Goal: Find specific page/section: Find specific page/section

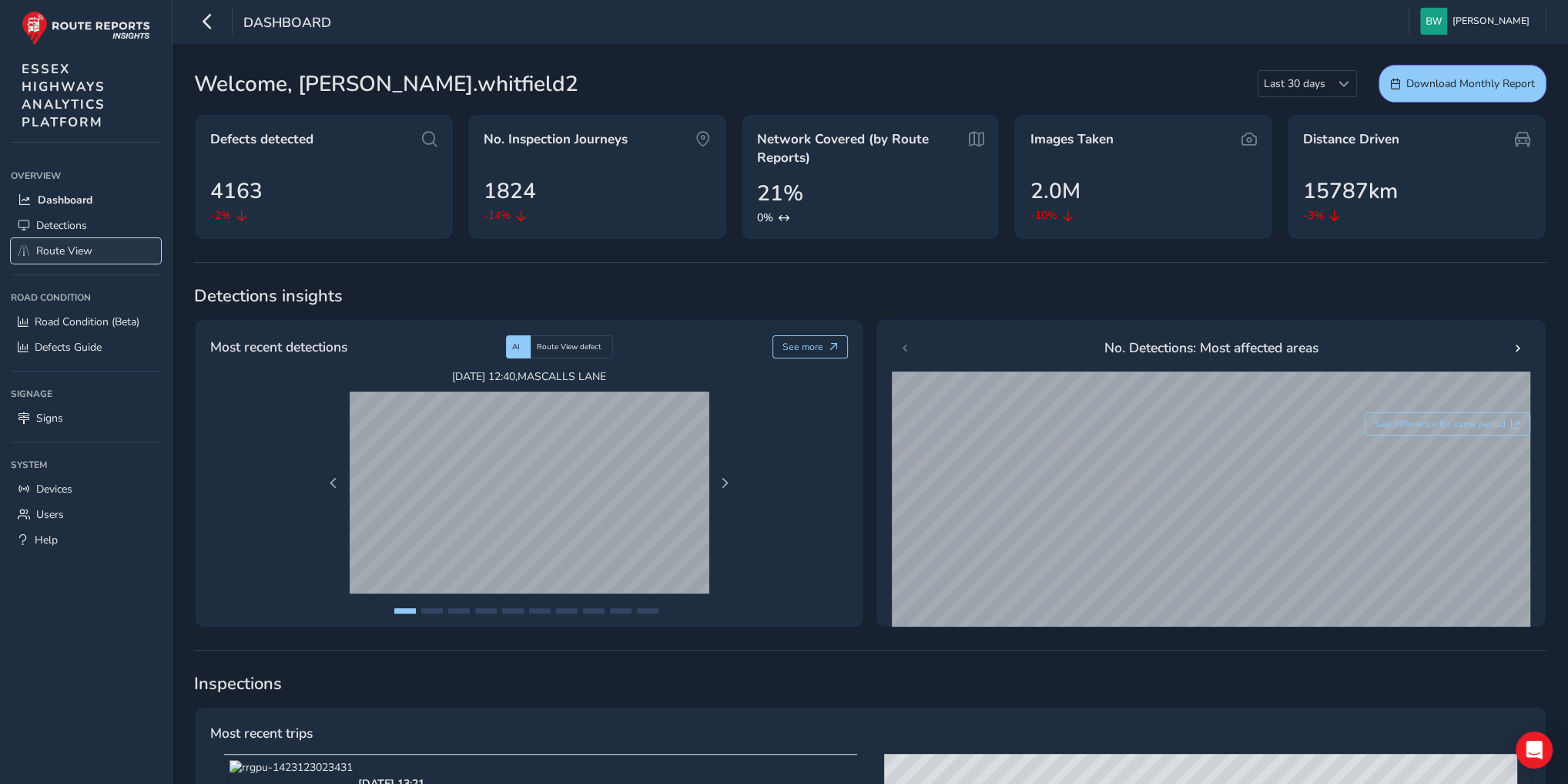
click at [89, 247] on span "Route View" at bounding box center [64, 251] width 57 height 15
click at [85, 251] on span "Route View" at bounding box center [64, 251] width 57 height 15
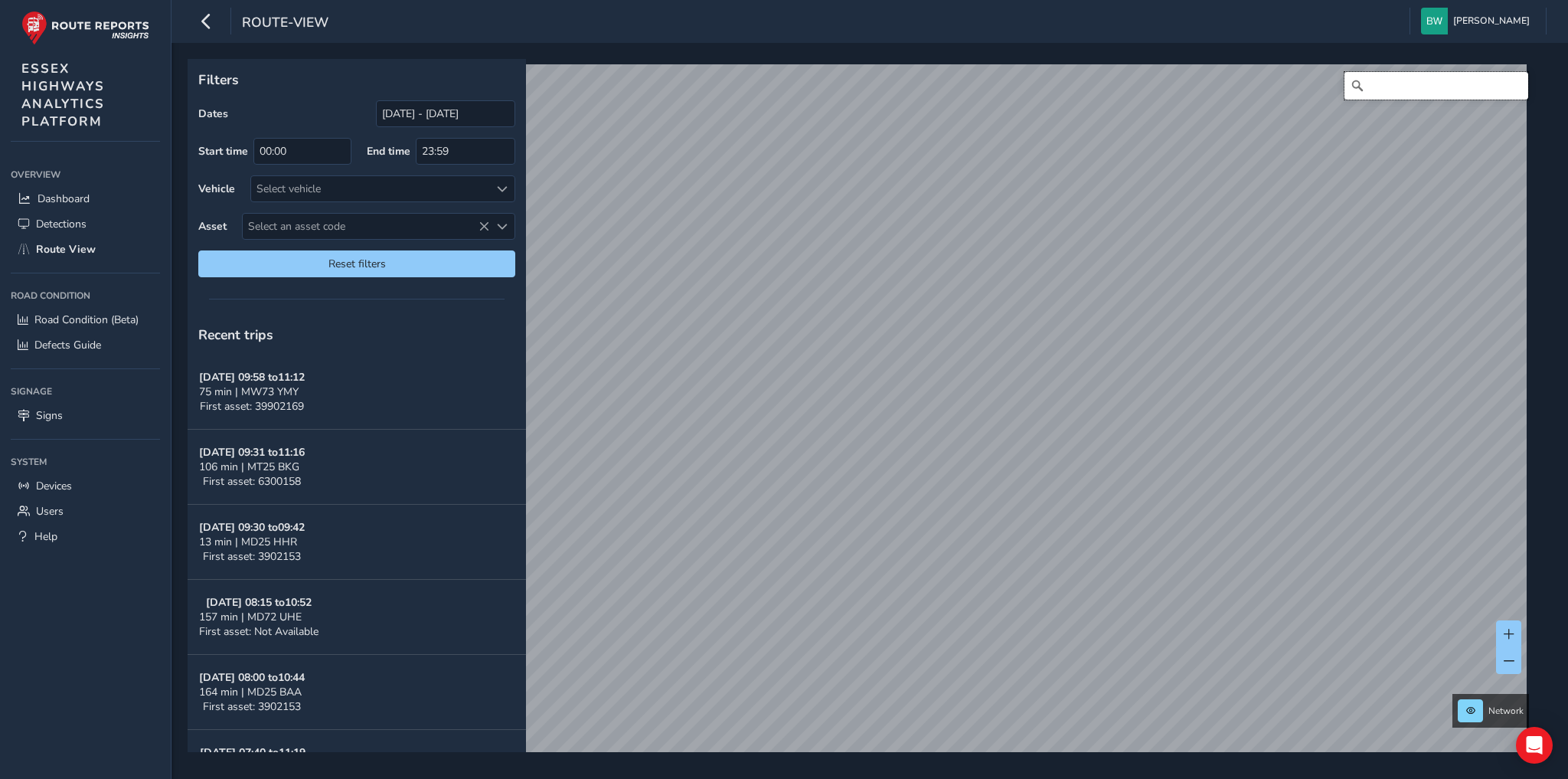
click at [1401, 82] on input "Search" at bounding box center [1436, 85] width 184 height 27
type input "[PERSON_NAME][GEOGRAPHIC_DATA], nazeing"
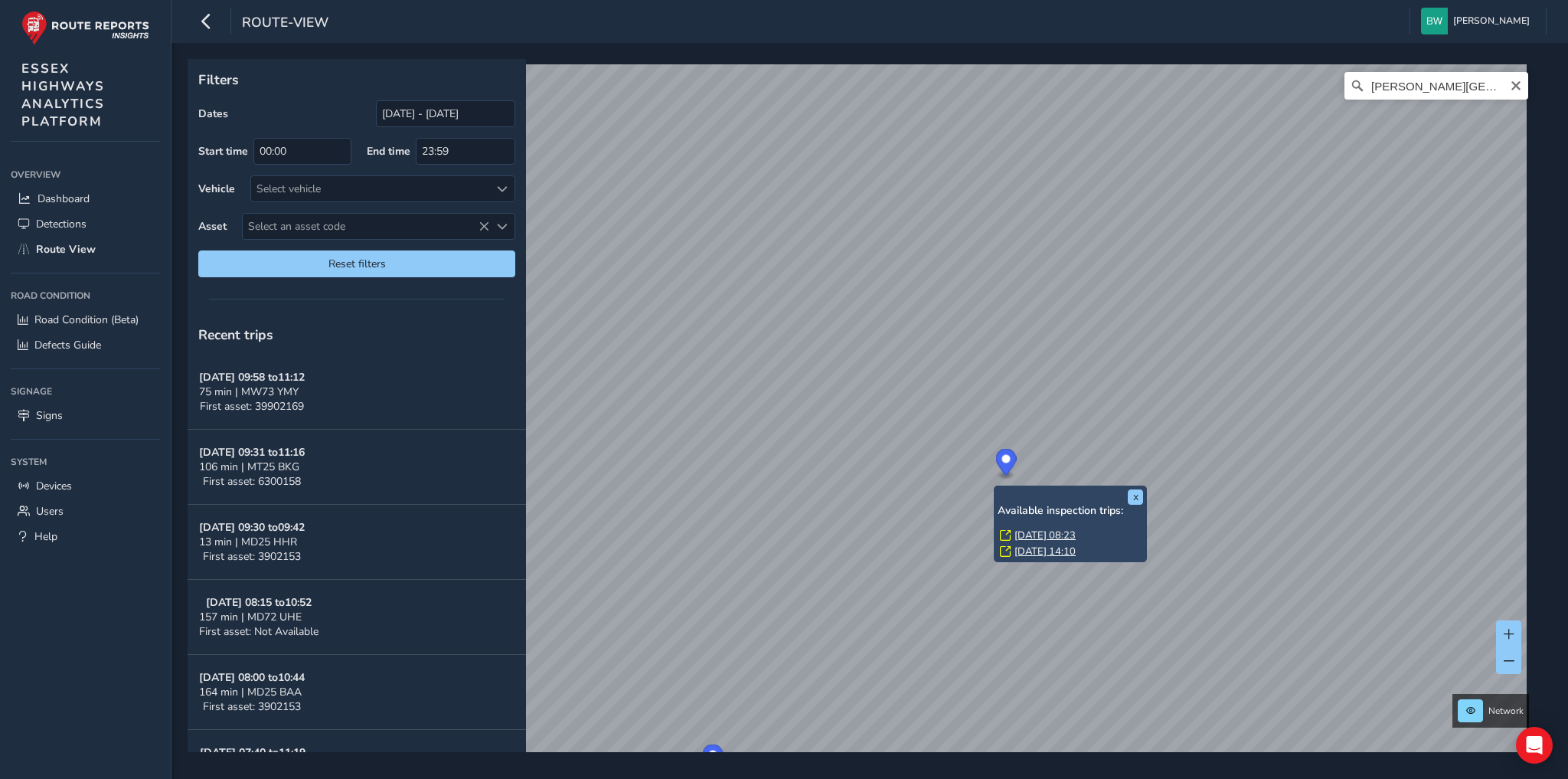
click at [1034, 533] on link "[DATE] 08:23" at bounding box center [1044, 535] width 61 height 14
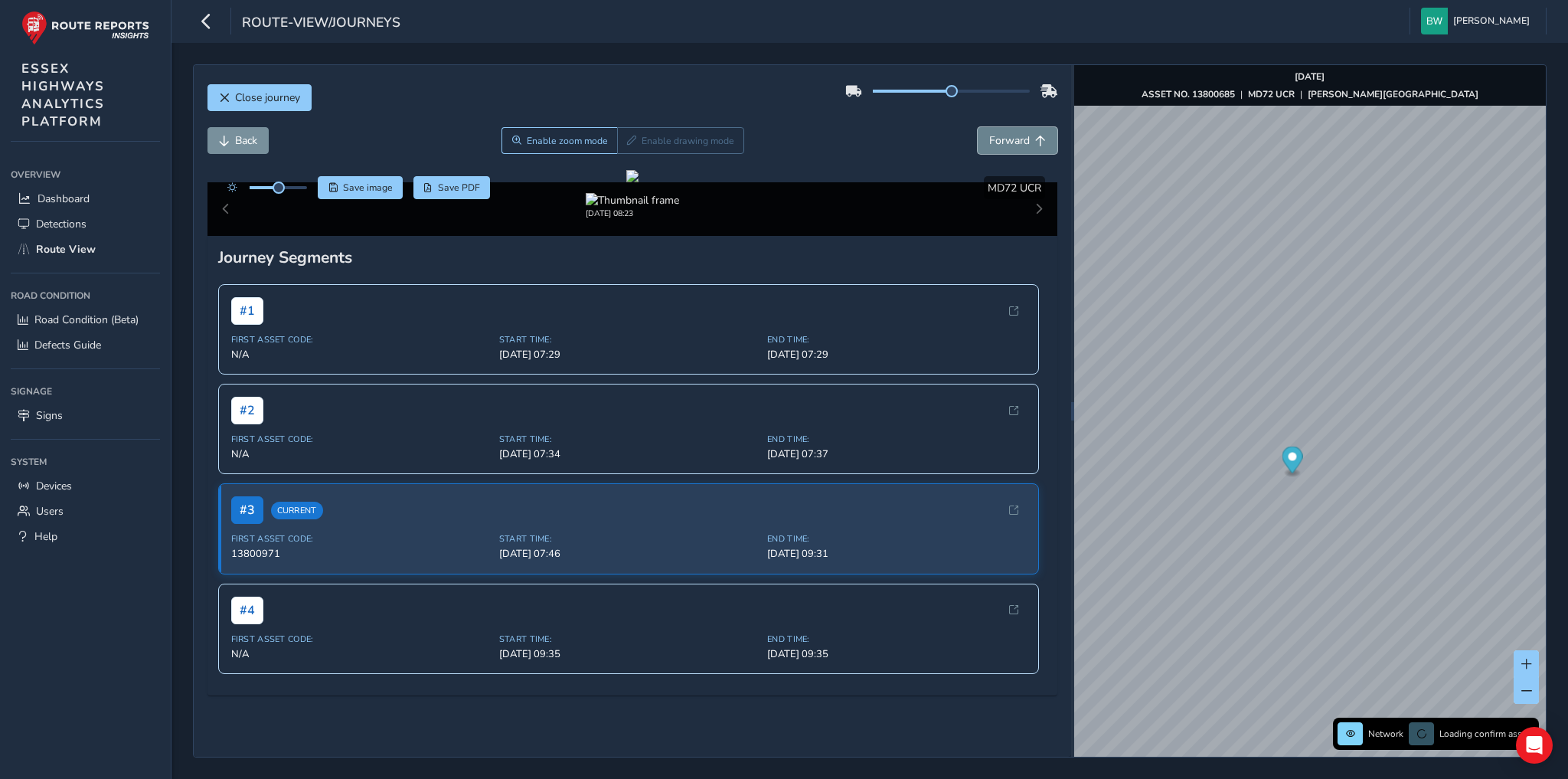
click at [1000, 144] on span "Forward" at bounding box center [1008, 141] width 40 height 15
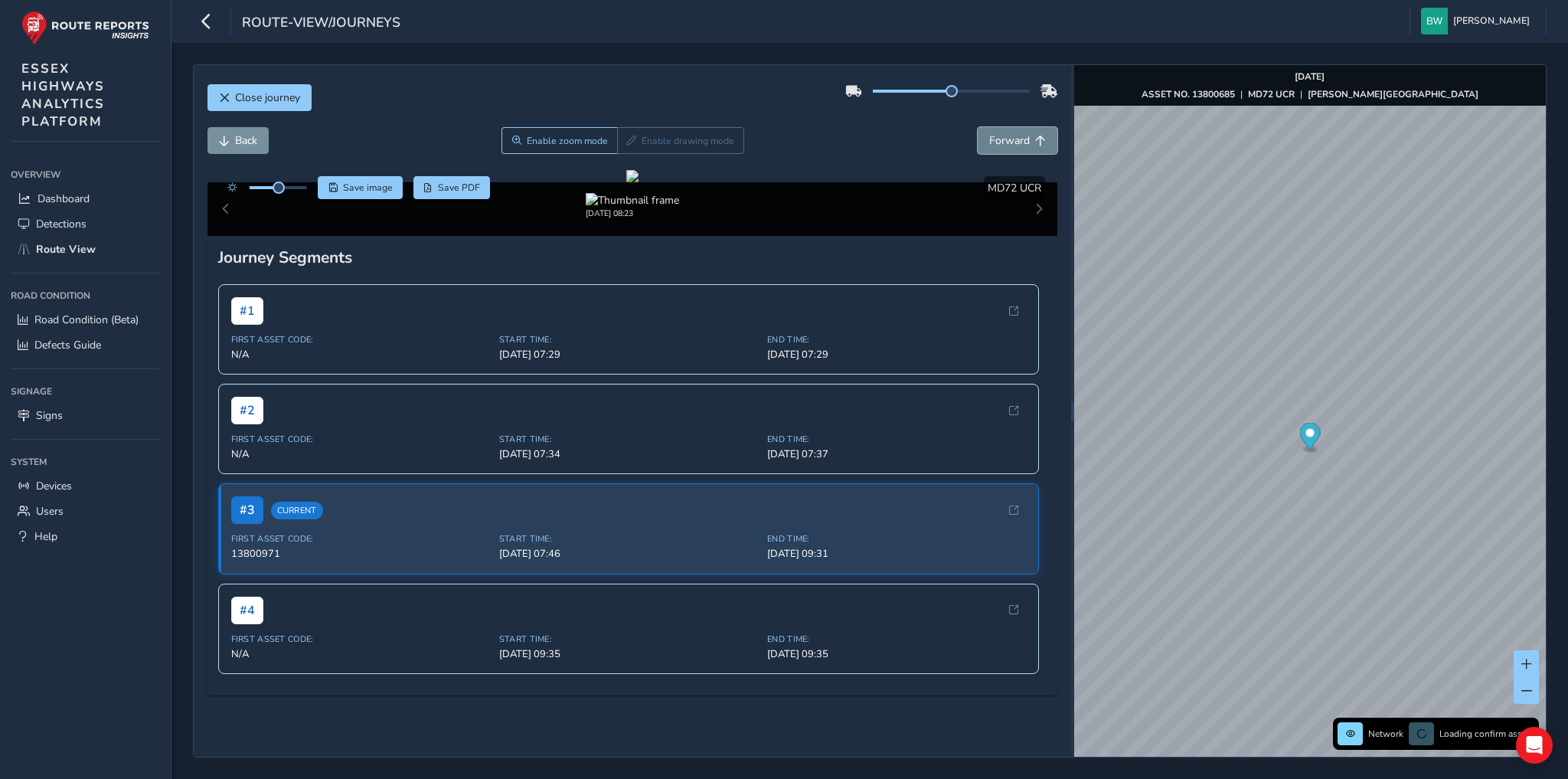
click at [1000, 144] on span "Forward" at bounding box center [1008, 141] width 40 height 15
click at [1019, 136] on span "Forward" at bounding box center [1008, 141] width 40 height 15
click at [1018, 136] on span "Forward" at bounding box center [1008, 141] width 40 height 15
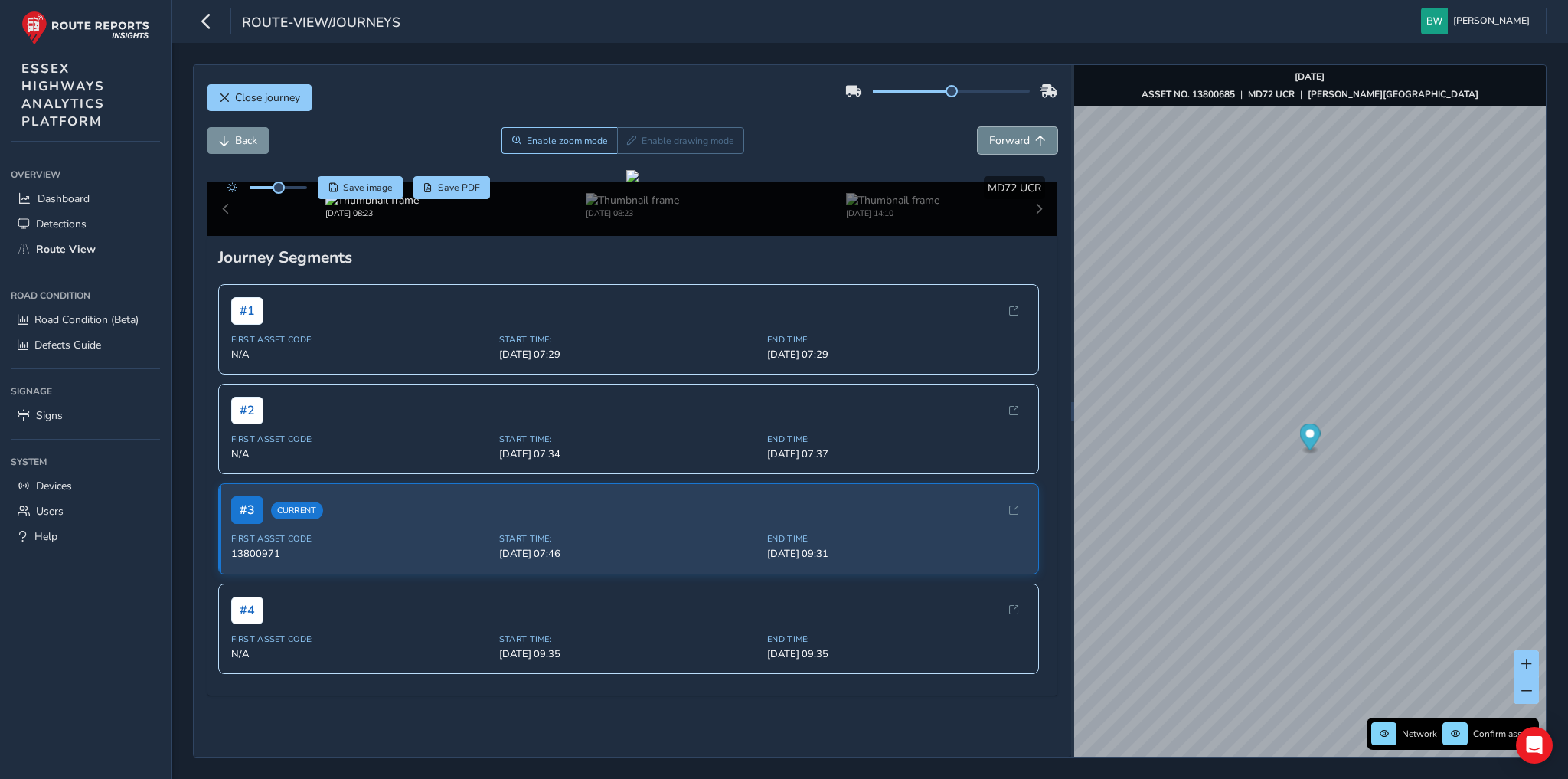
click at [1018, 136] on span "Forward" at bounding box center [1008, 141] width 40 height 15
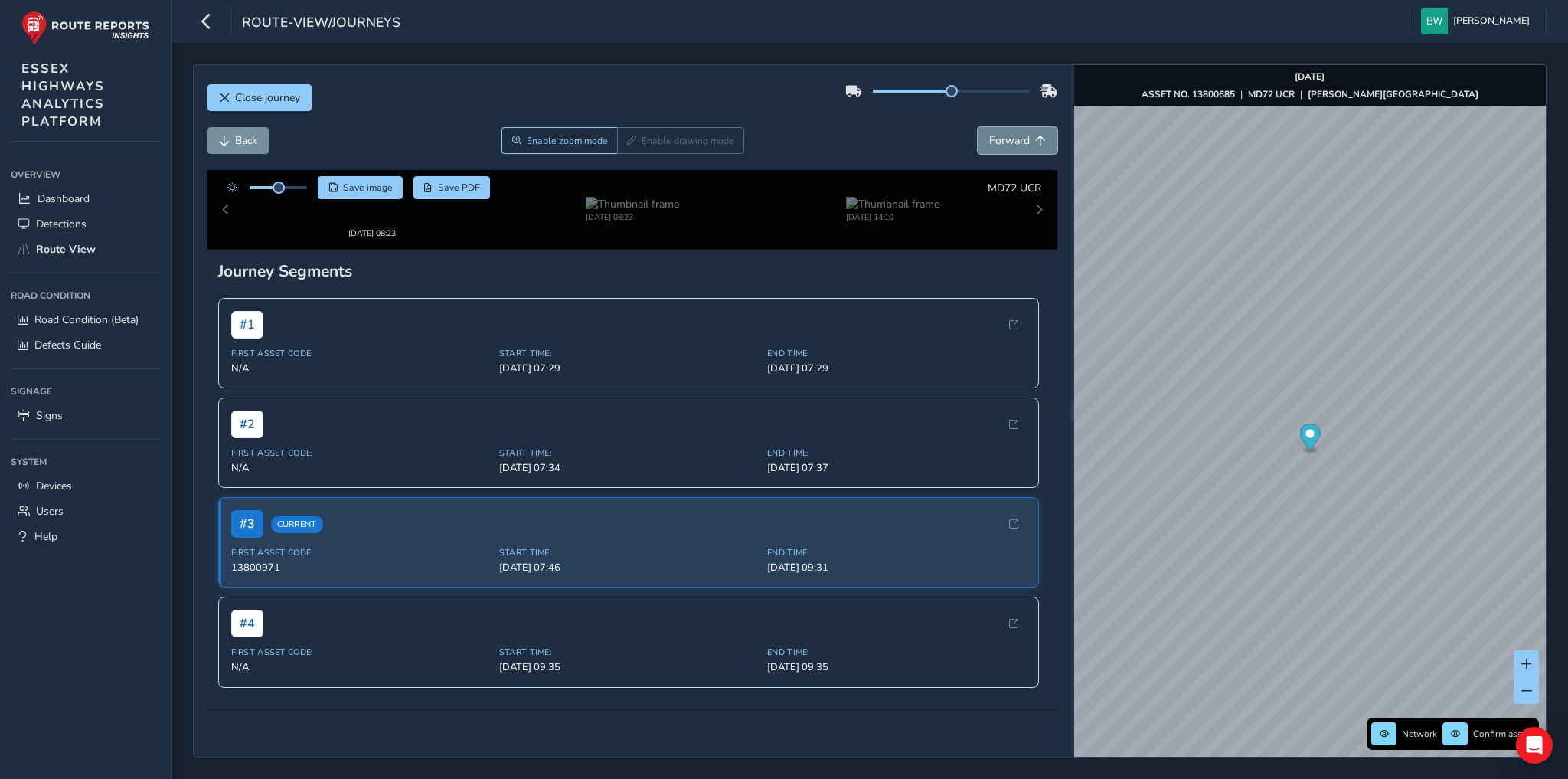
click at [1018, 136] on span "Forward" at bounding box center [1008, 141] width 40 height 15
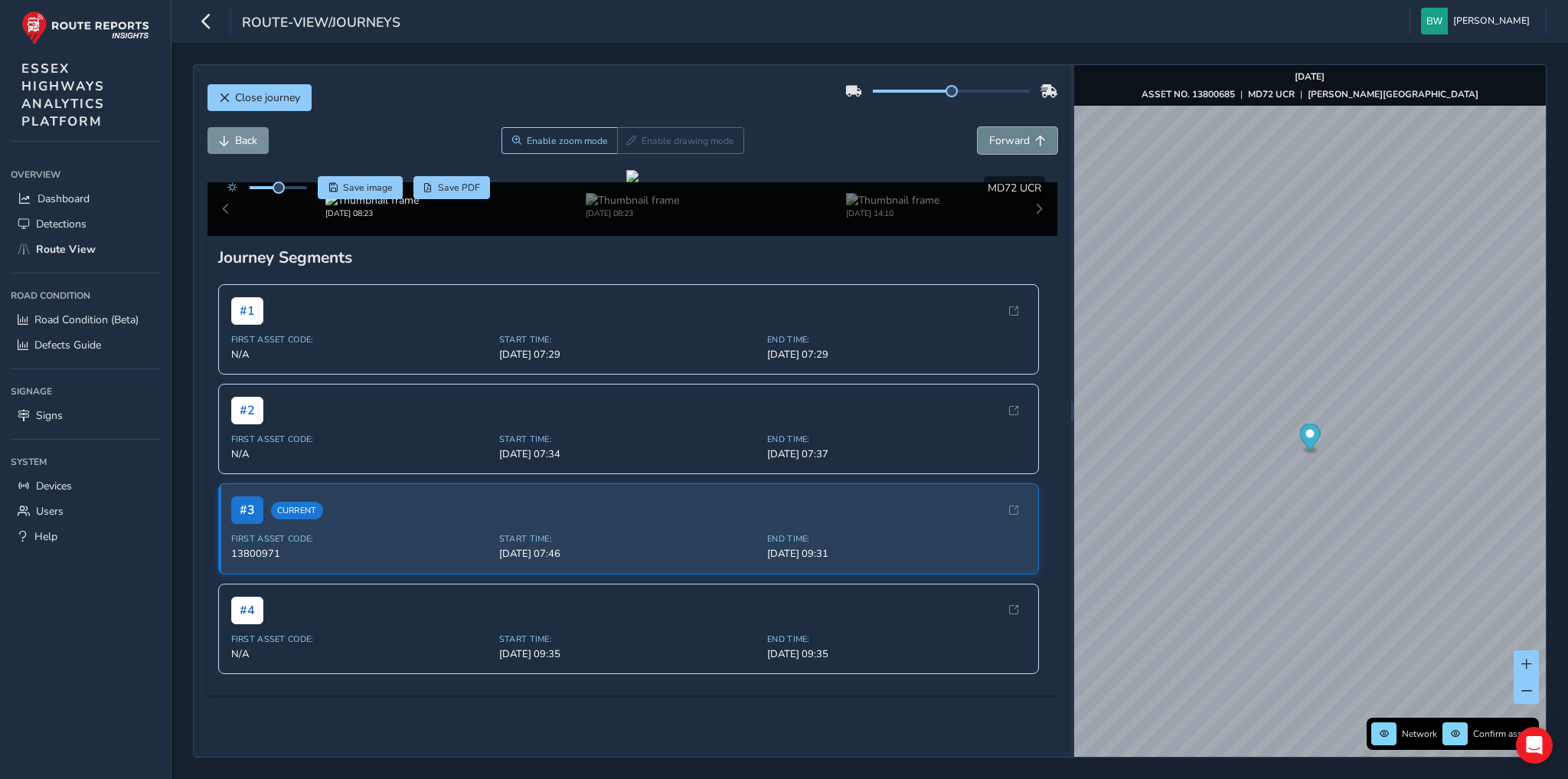
click at [1018, 136] on span "Forward" at bounding box center [1008, 141] width 40 height 15
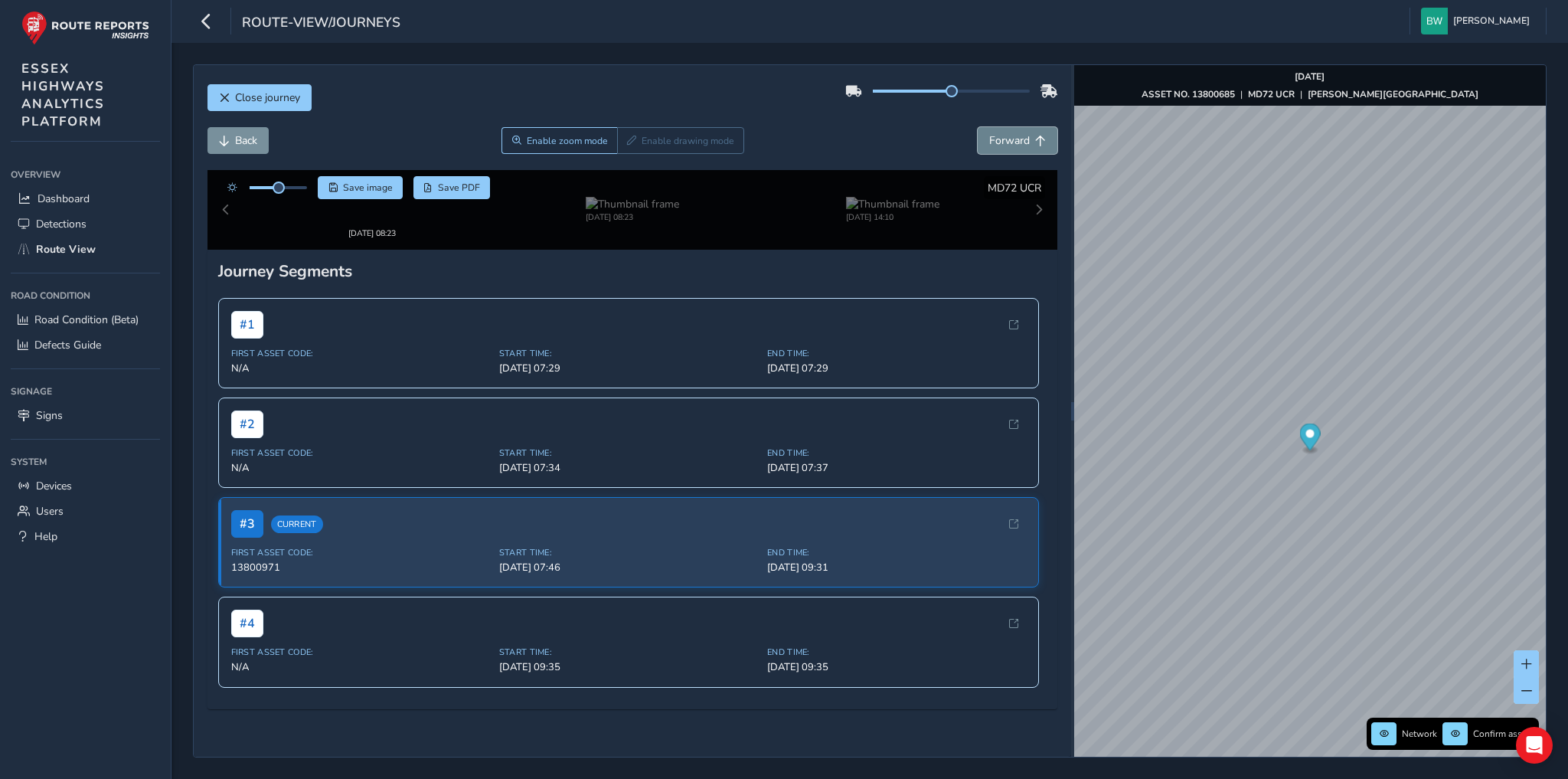
click at [1018, 136] on span "Forward" at bounding box center [1008, 141] width 40 height 15
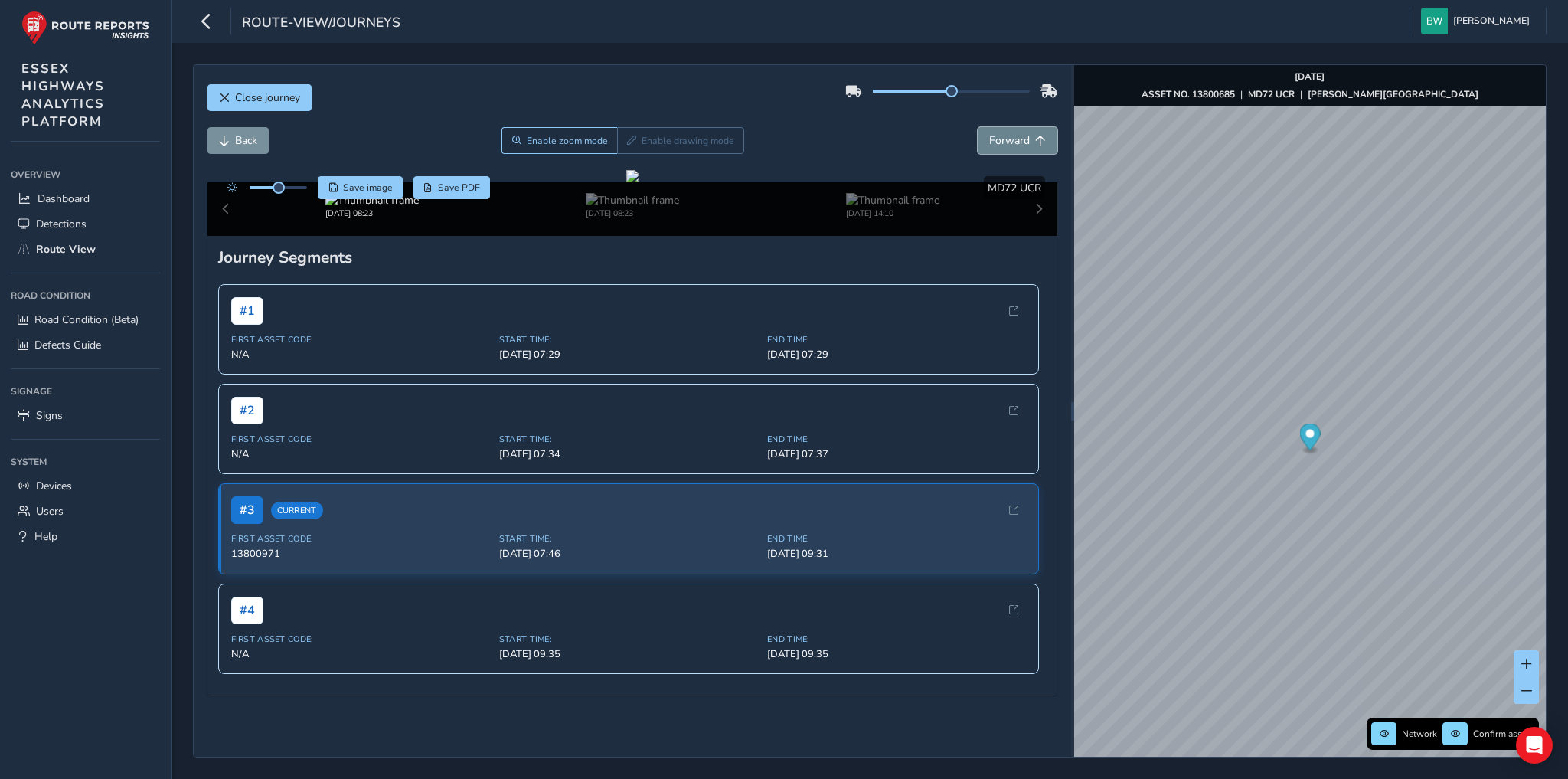
click at [1018, 136] on span "Forward" at bounding box center [1008, 141] width 40 height 15
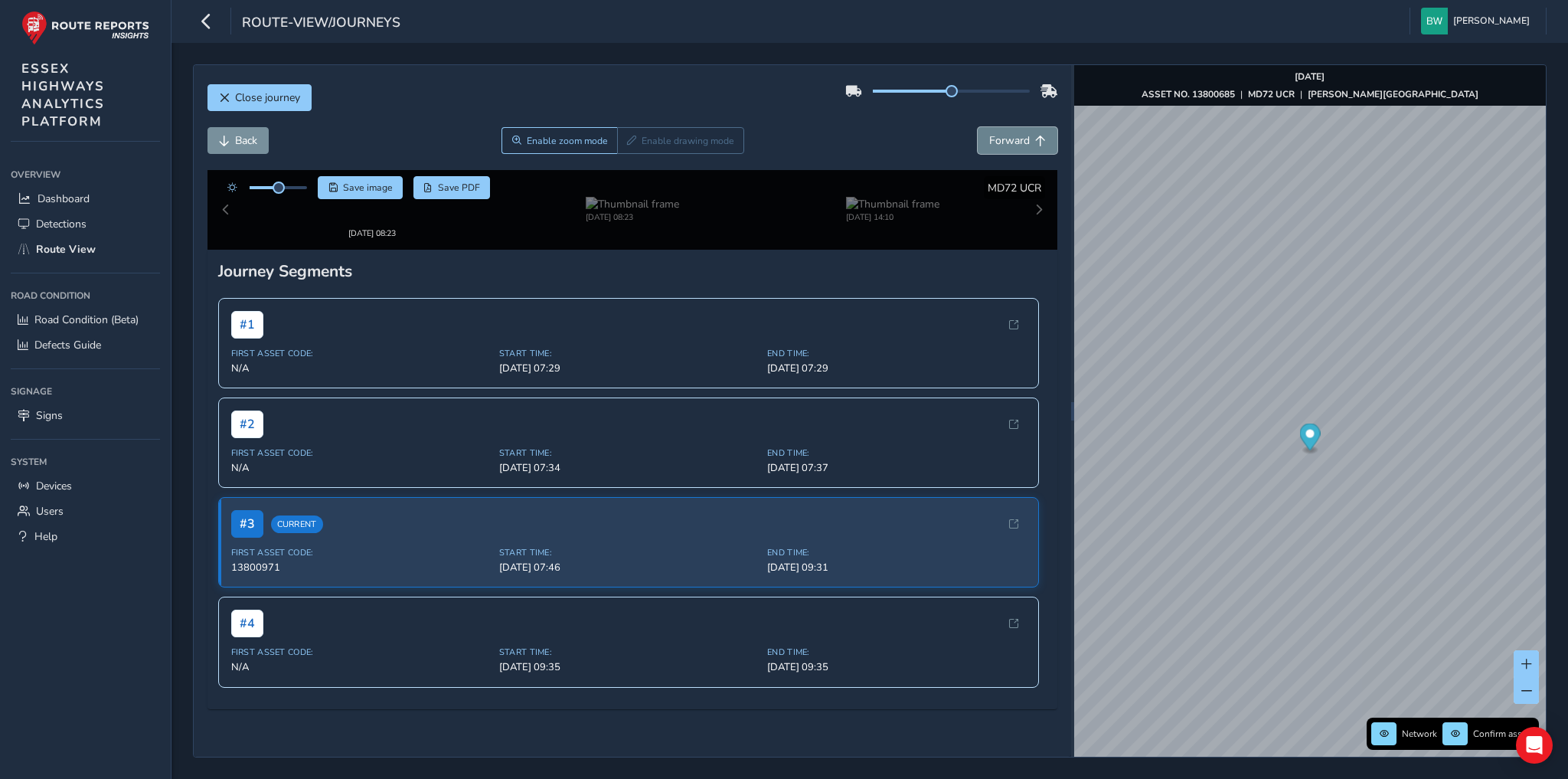
click at [1018, 136] on span "Forward" at bounding box center [1008, 141] width 40 height 15
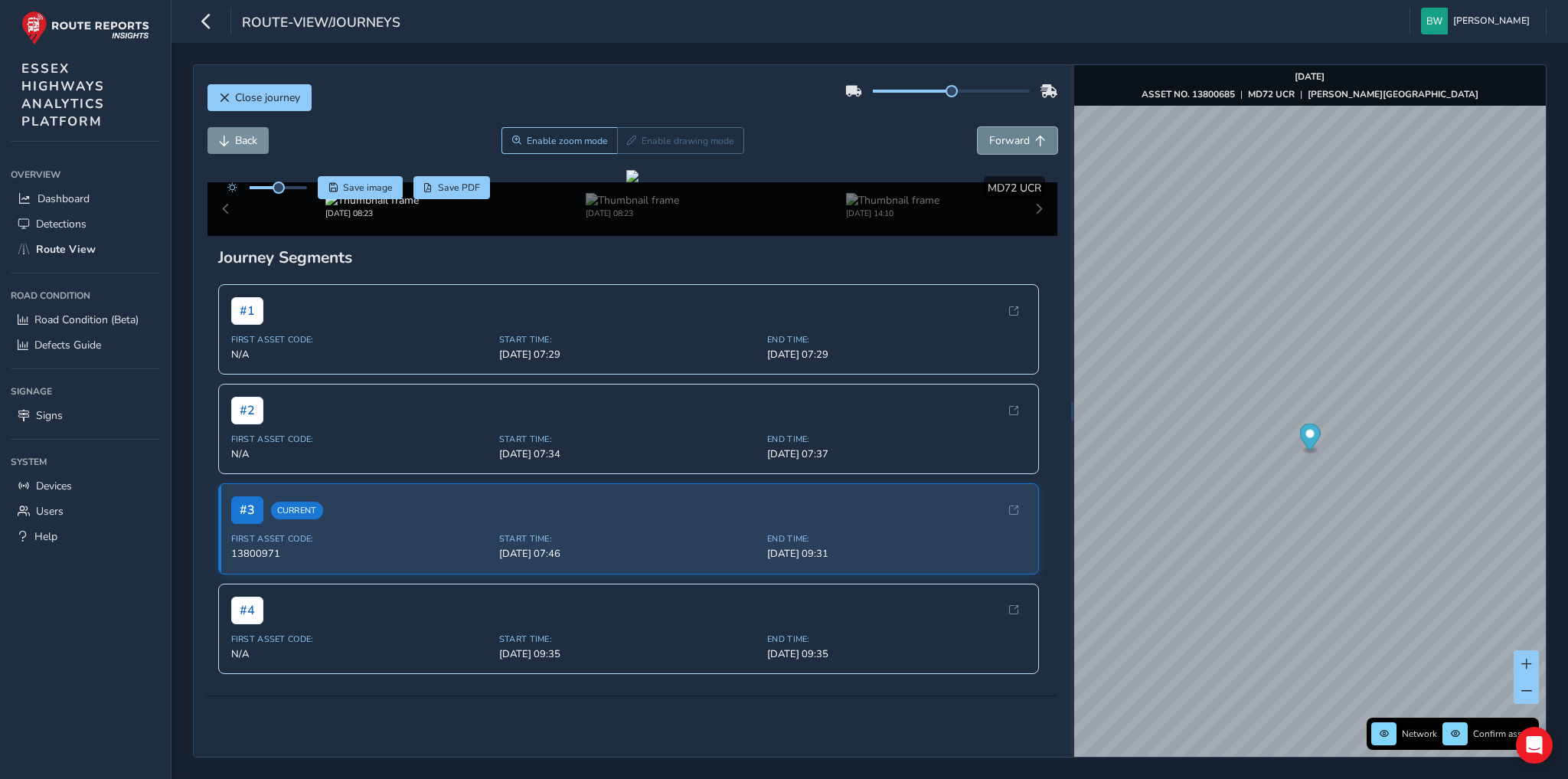
click at [1018, 136] on span "Forward" at bounding box center [1008, 141] width 40 height 15
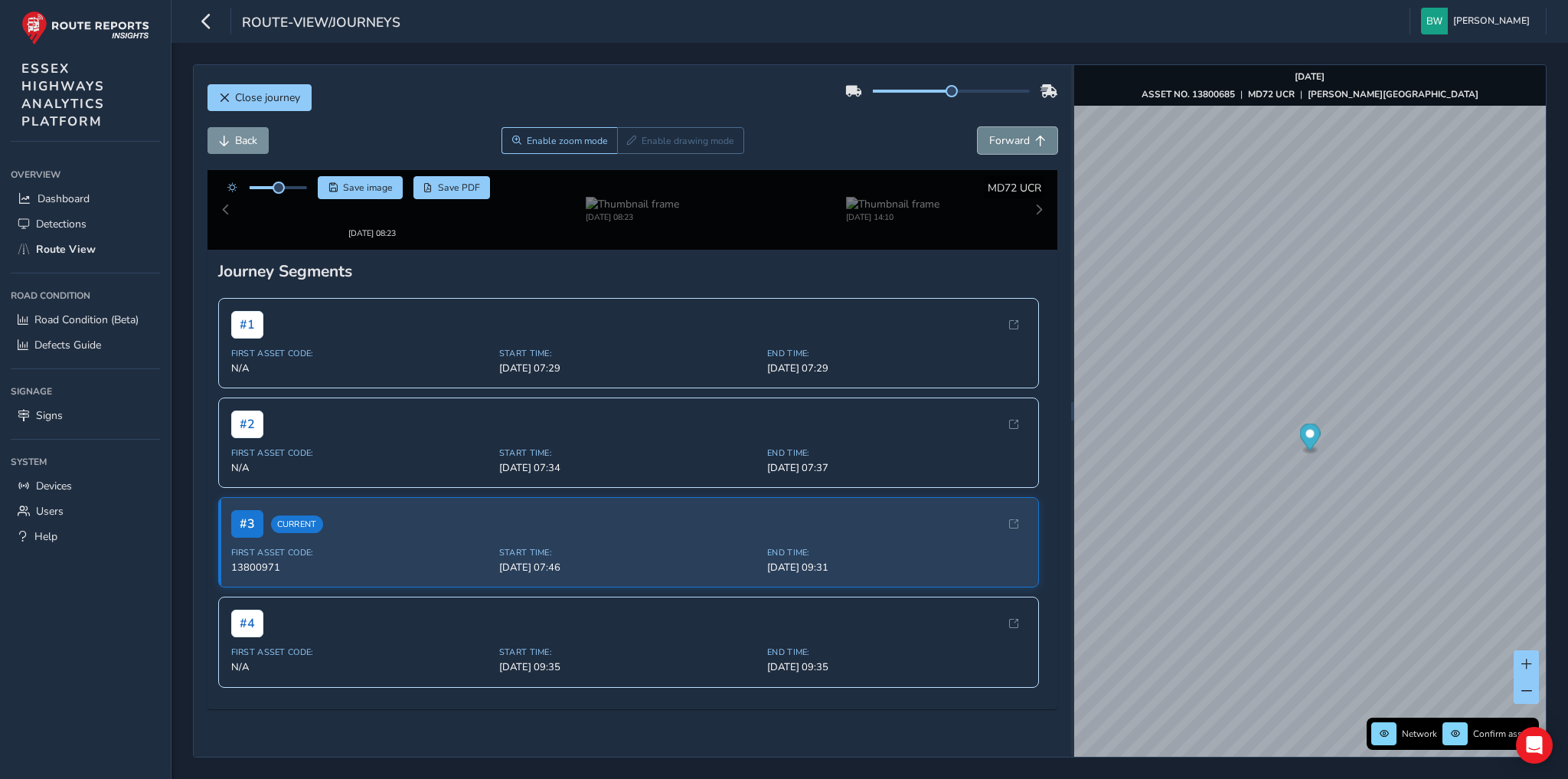
click at [1018, 136] on span "Forward" at bounding box center [1008, 141] width 40 height 15
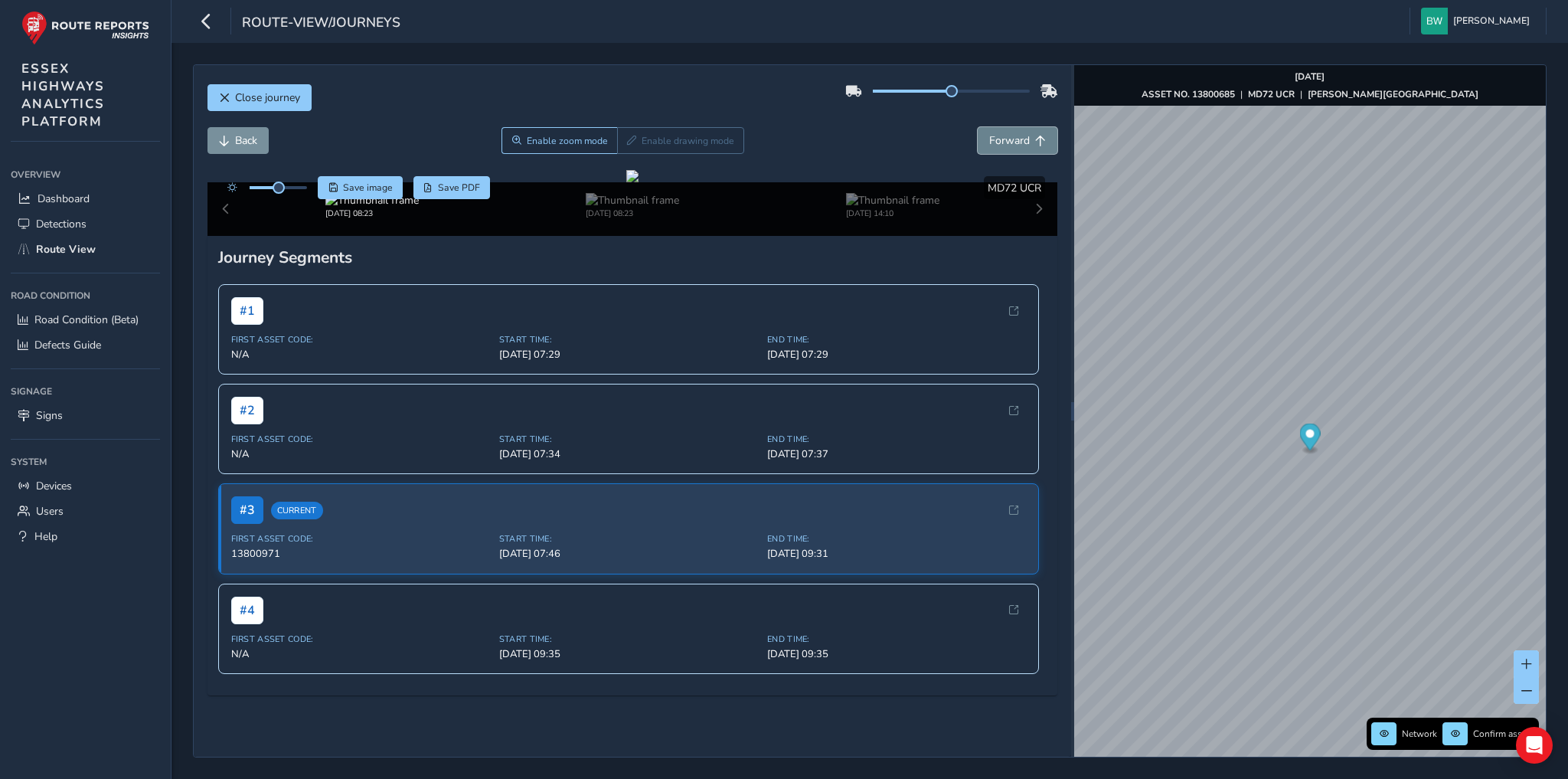
click at [1018, 136] on span "Forward" at bounding box center [1008, 141] width 40 height 15
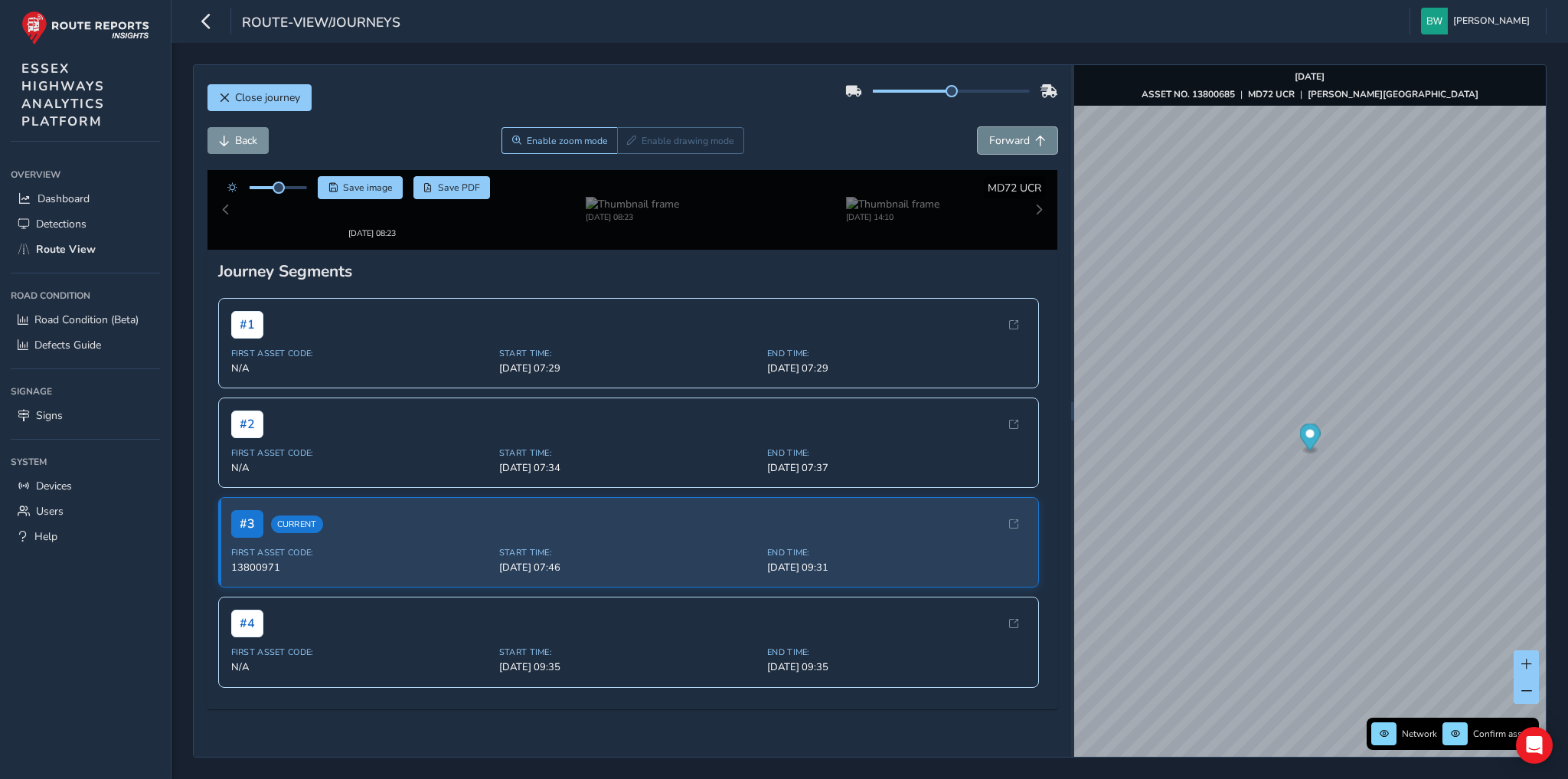
click at [1018, 136] on span "Forward" at bounding box center [1008, 141] width 40 height 15
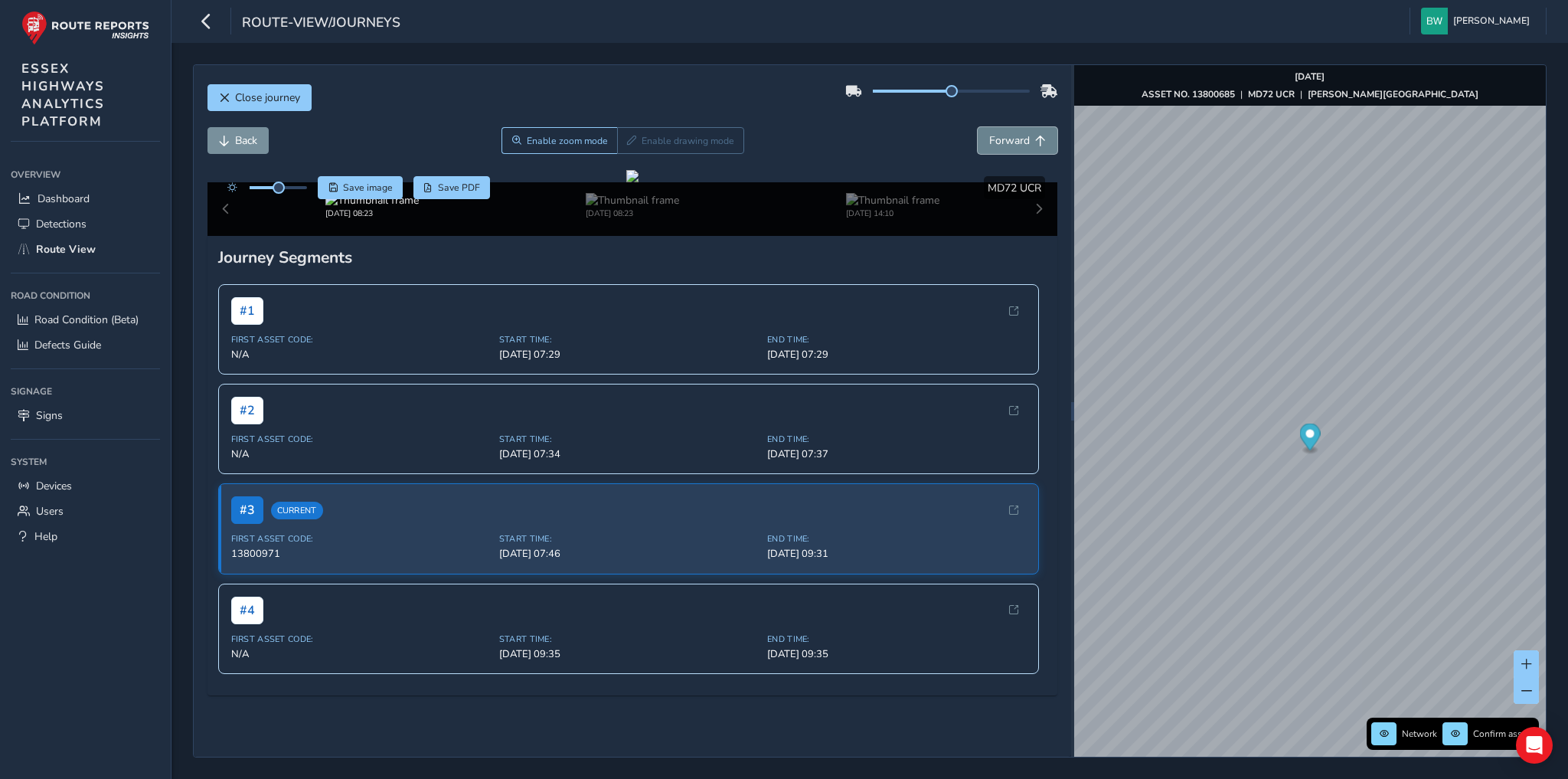
click at [1018, 136] on span "Forward" at bounding box center [1008, 141] width 40 height 15
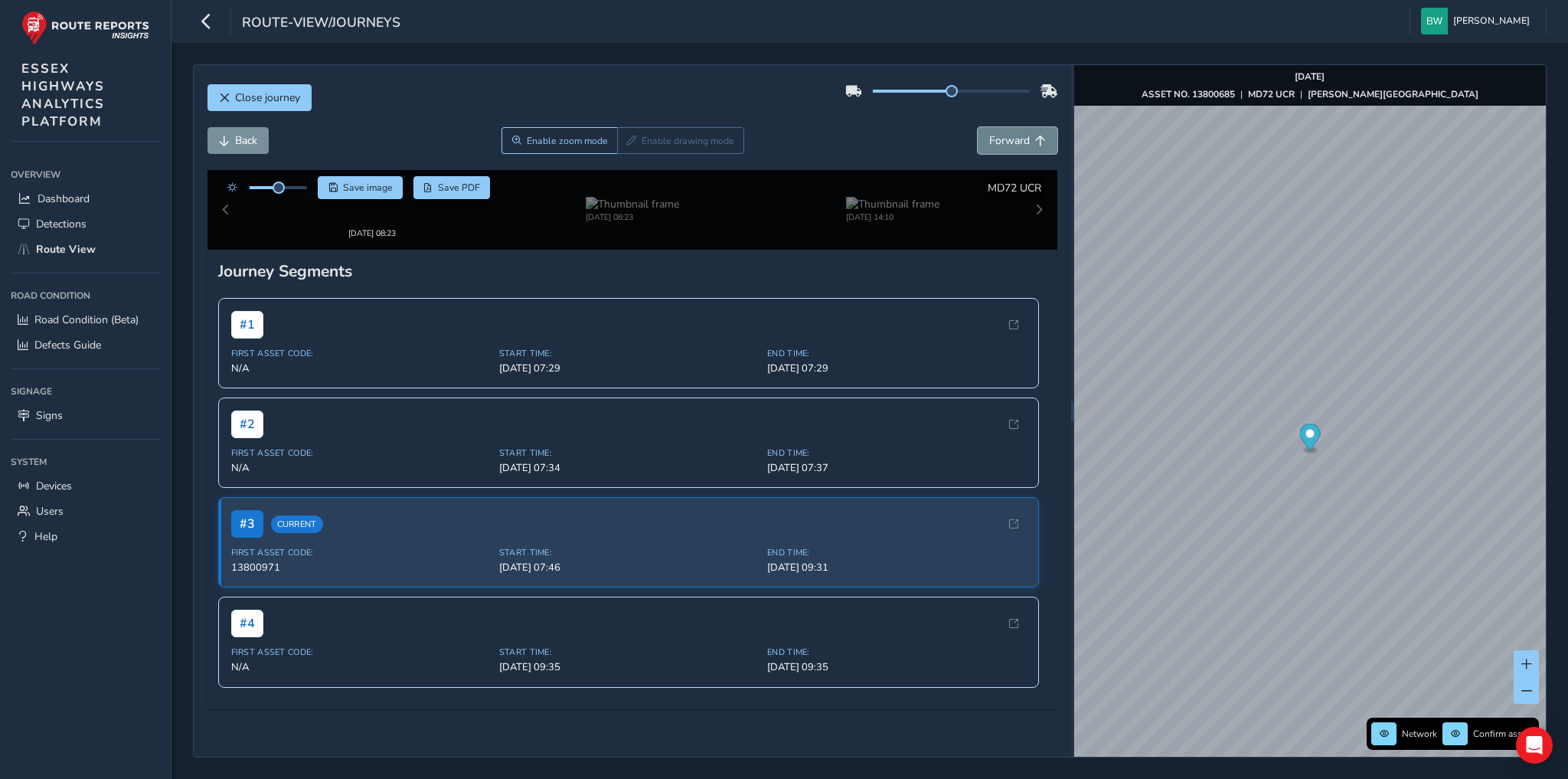
click at [1018, 136] on span "Forward" at bounding box center [1008, 141] width 40 height 15
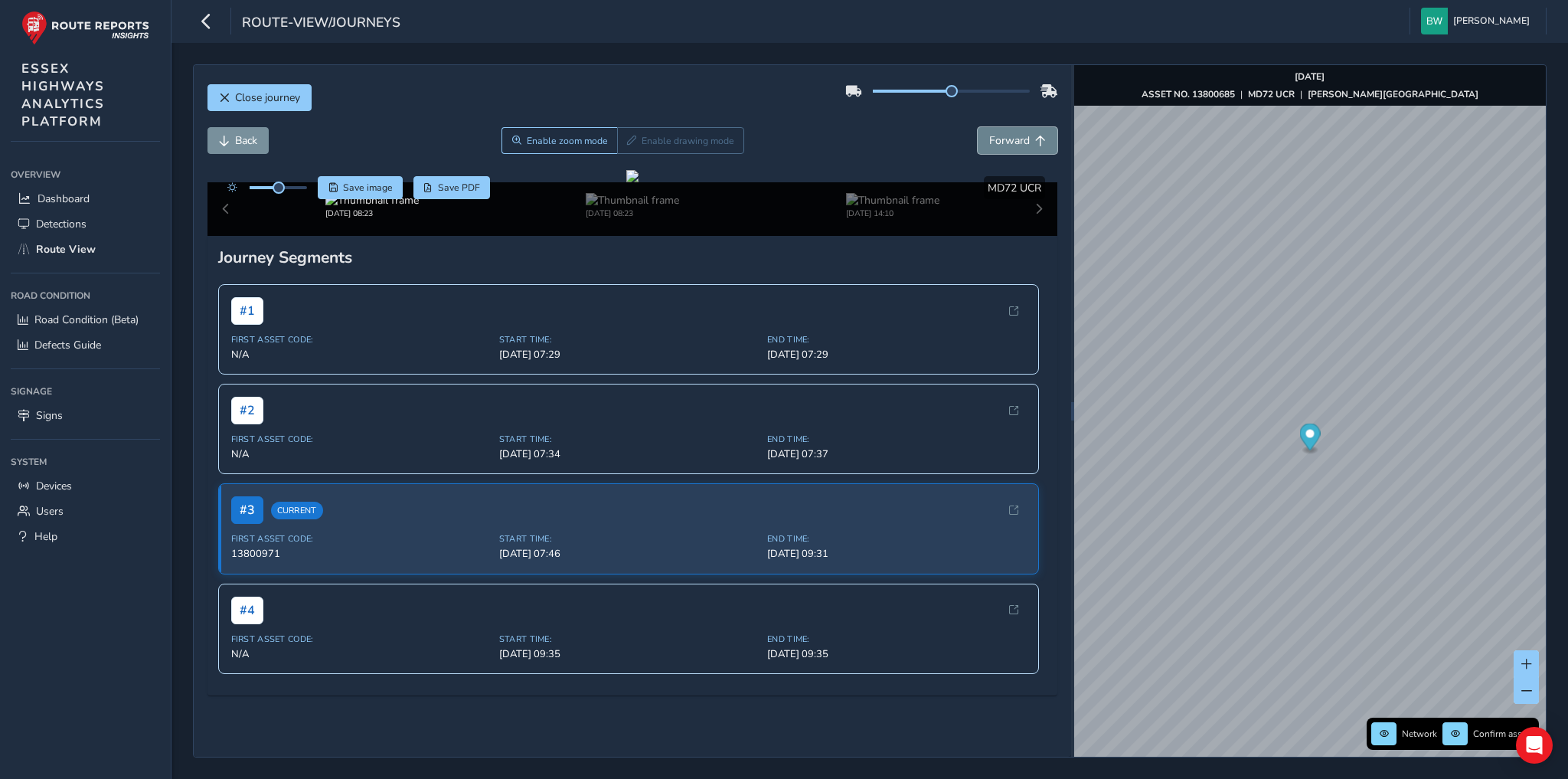
click at [1018, 136] on span "Forward" at bounding box center [1008, 141] width 40 height 15
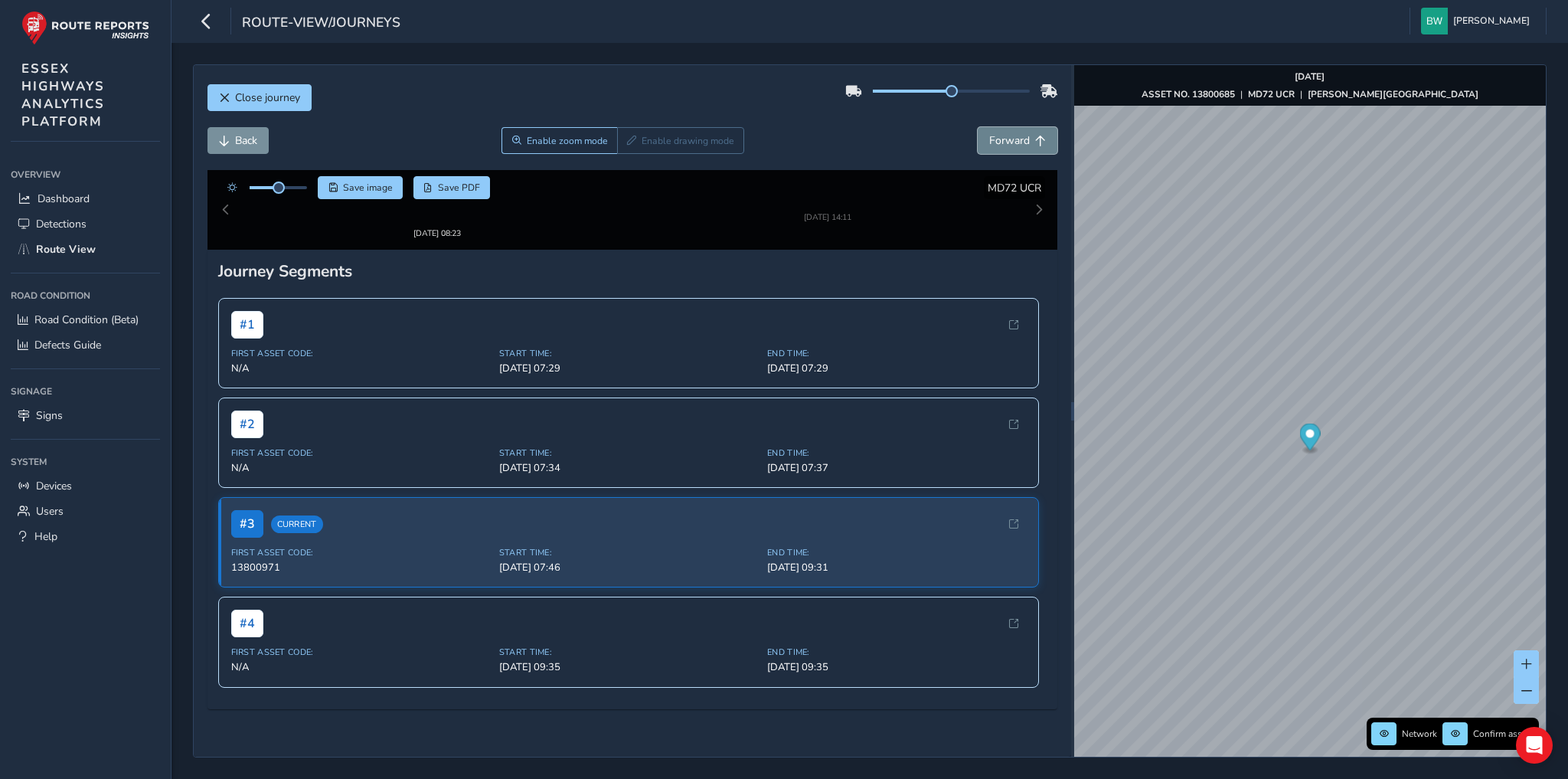
click at [1018, 136] on span "Forward" at bounding box center [1008, 141] width 40 height 15
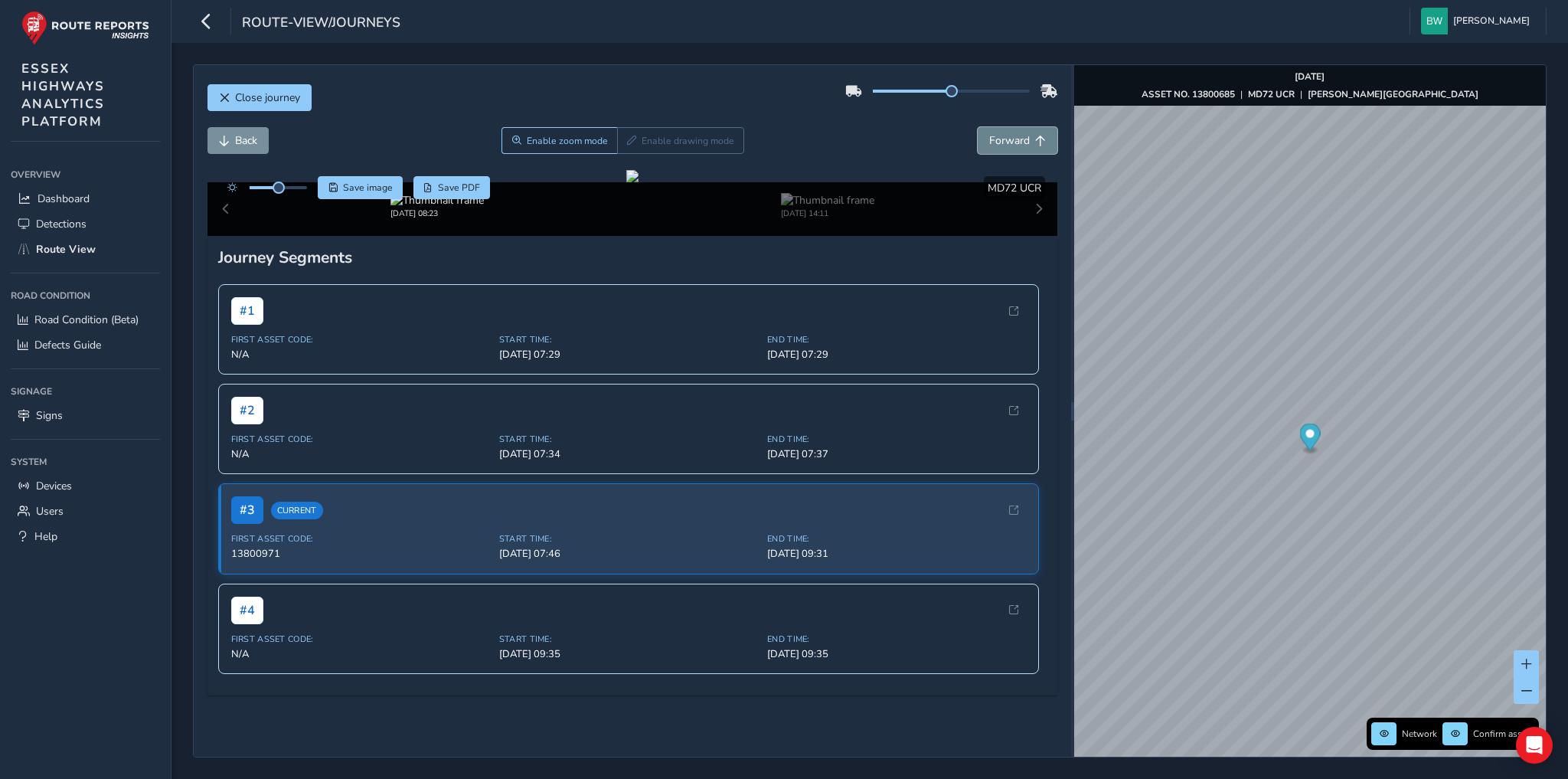
click at [1018, 136] on span "Forward" at bounding box center [1008, 141] width 40 height 15
click at [247, 144] on span "Back" at bounding box center [246, 141] width 22 height 15
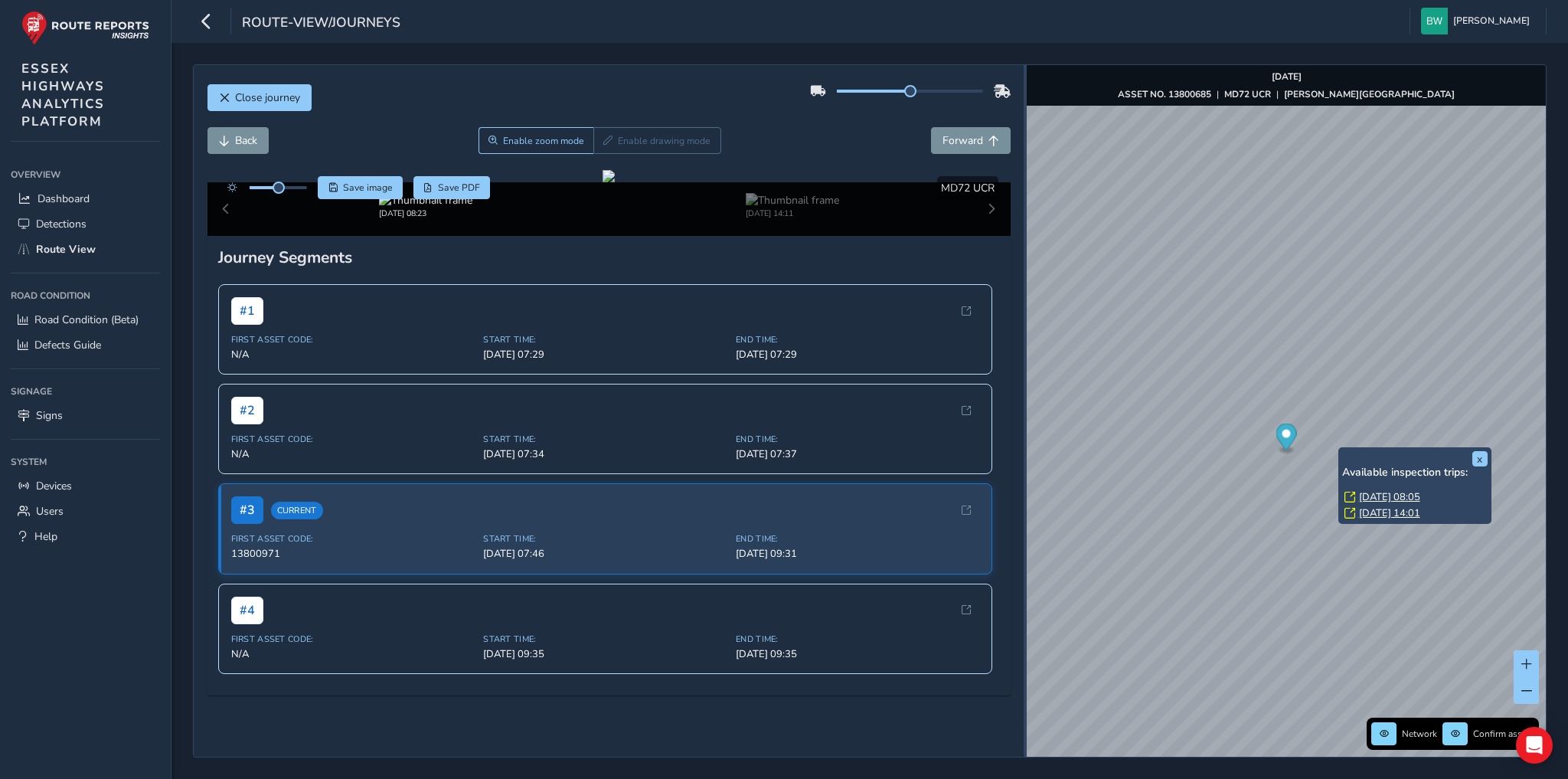
drag, startPoint x: 1072, startPoint y: 412, endPoint x: 1025, endPoint y: 408, distance: 47.2
click at [1025, 408] on div at bounding box center [1024, 412] width 3 height 19
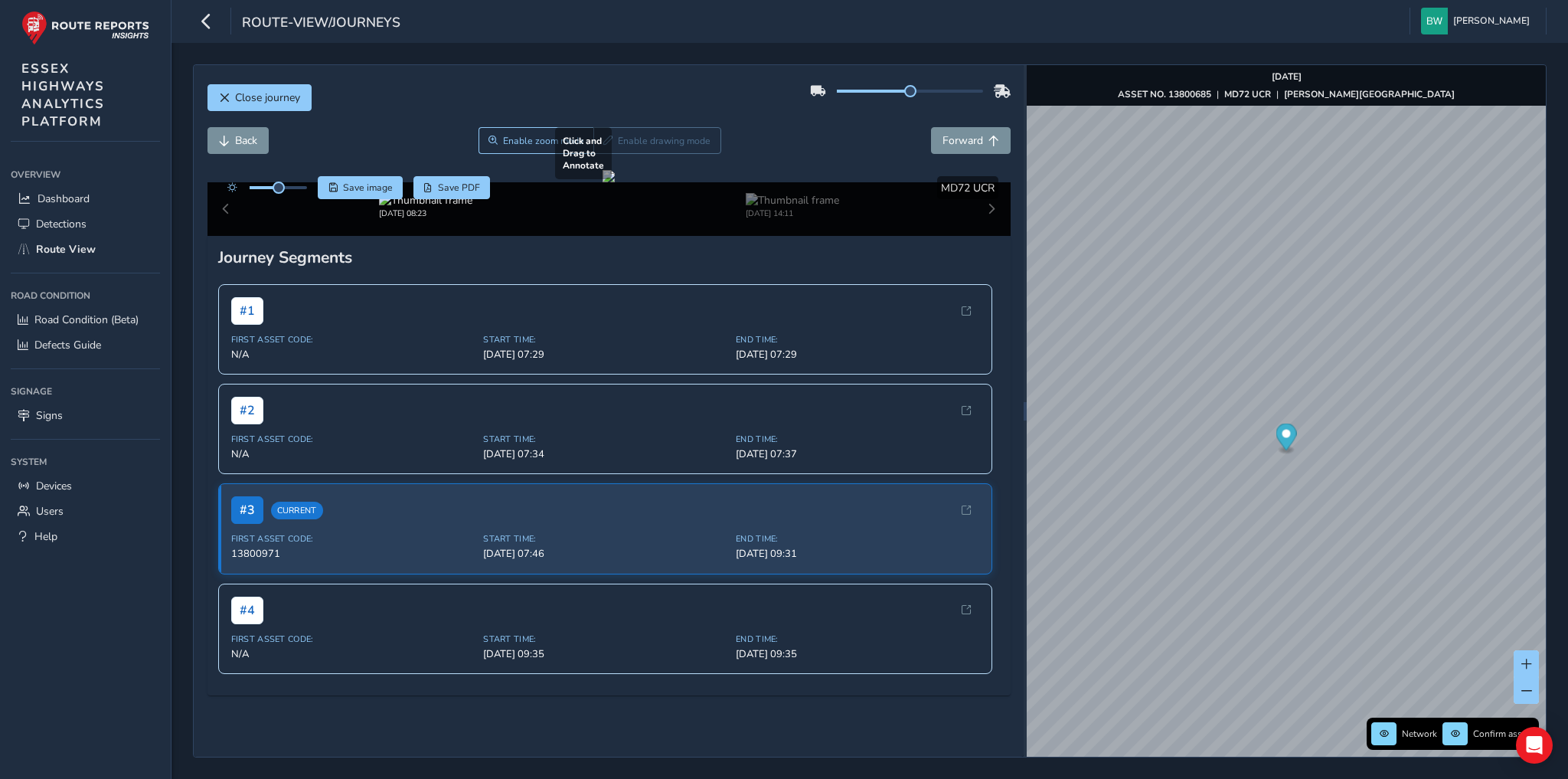
scroll to position [61, 0]
